Goal: Check status: Check status

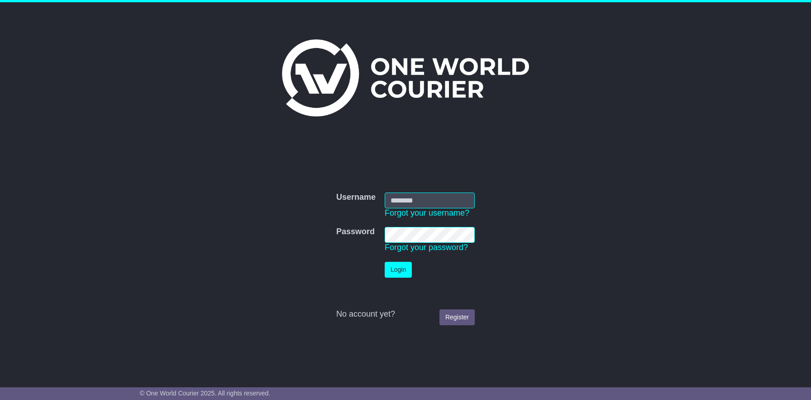
type input "**********"
click at [388, 273] on button "Login" at bounding box center [398, 270] width 27 height 16
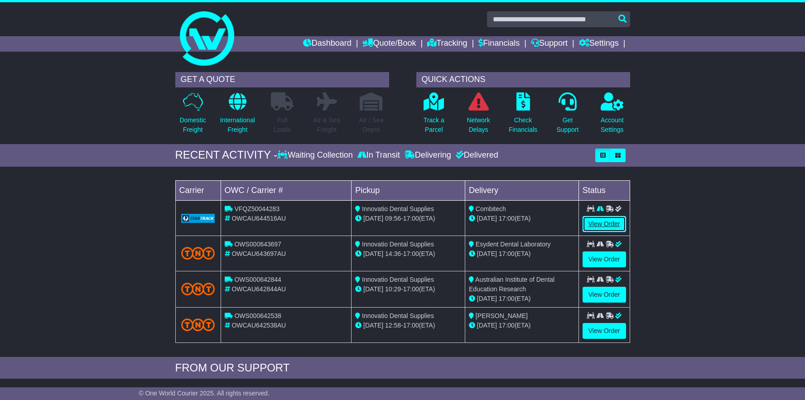
click at [607, 223] on link "View Order" at bounding box center [603, 224] width 43 height 16
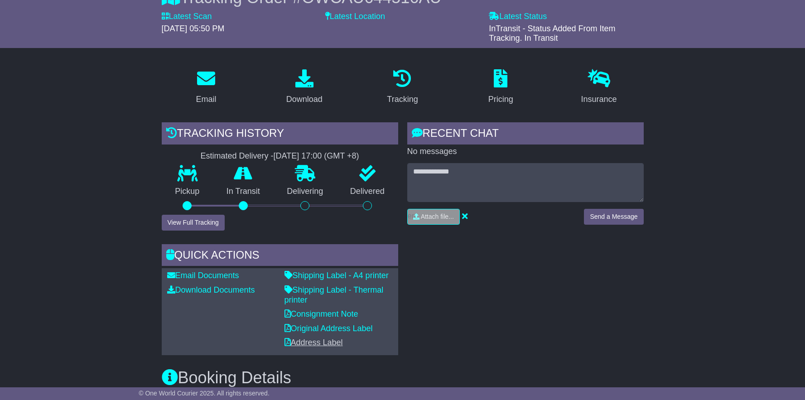
scroll to position [191, 0]
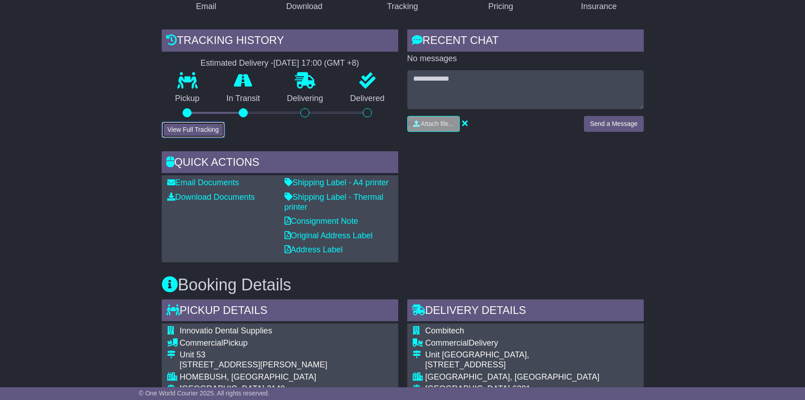
click at [184, 131] on button "View Full Tracking" at bounding box center [193, 130] width 63 height 16
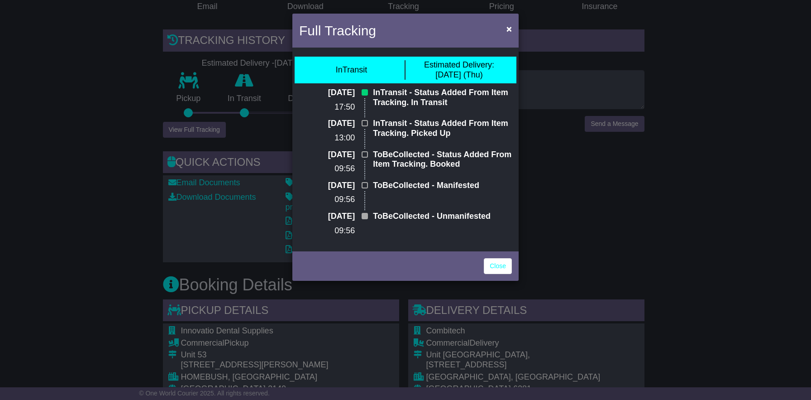
click at [701, 244] on div "Full Tracking × InTransit Estimated Delivery: [DATE] (Thu) [DATE] 17:50 InTrans…" at bounding box center [405, 200] width 811 height 400
